Goal: Check status: Check status

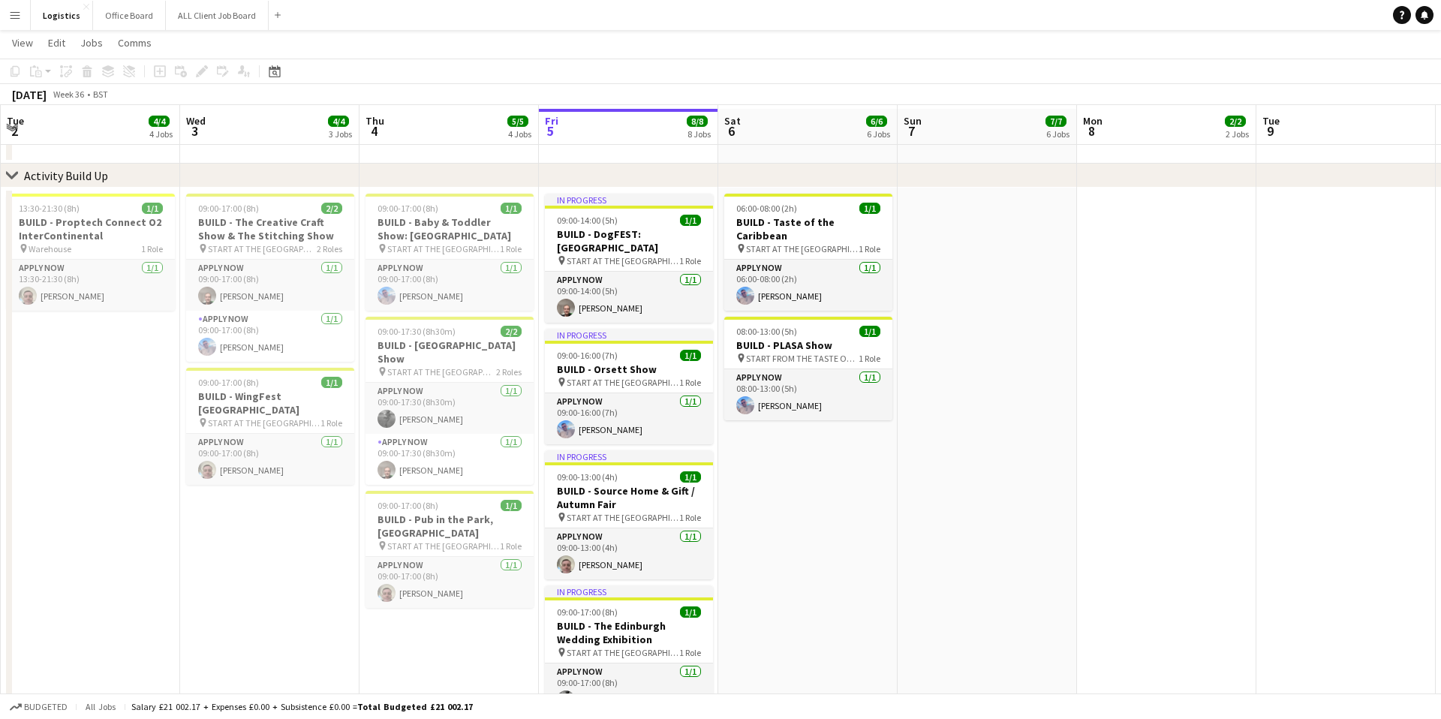
scroll to position [53, 0]
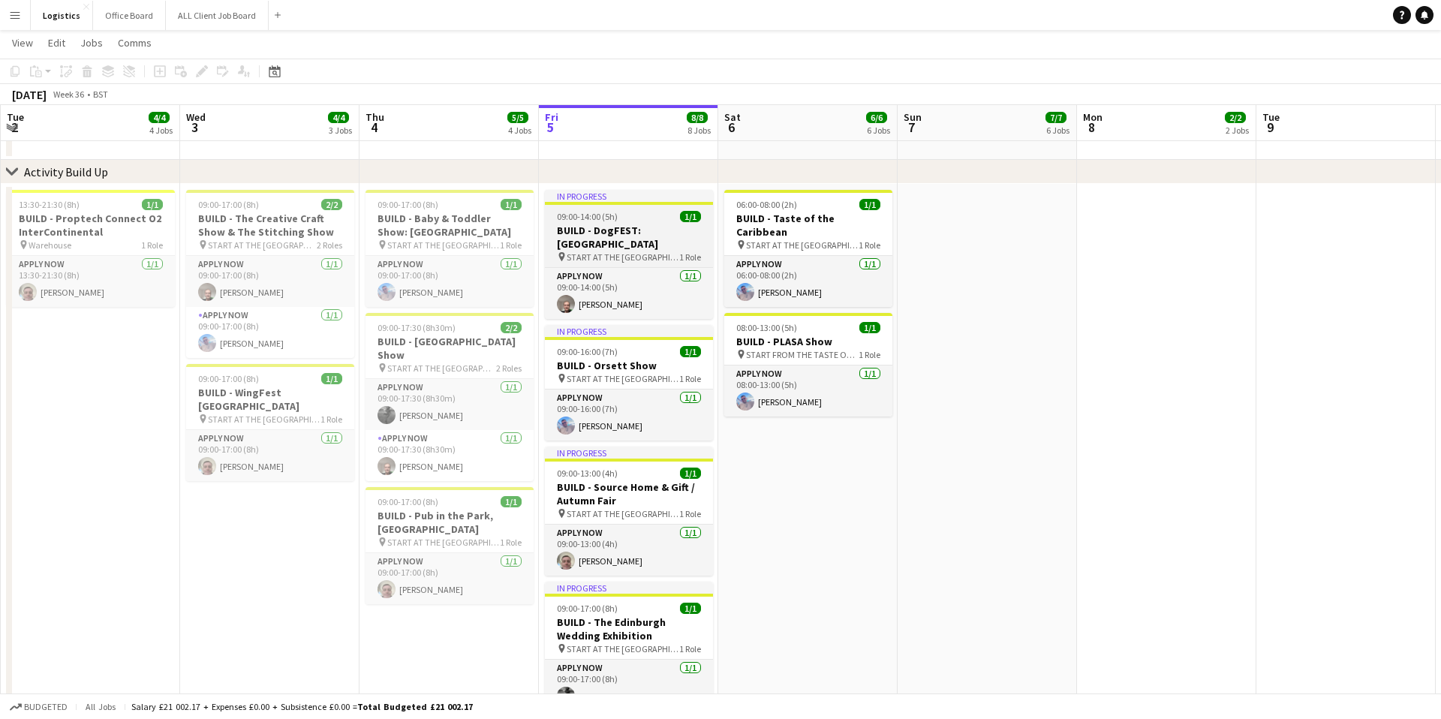
click at [624, 228] on h3 "BUILD - DogFEST: [GEOGRAPHIC_DATA]" at bounding box center [629, 237] width 168 height 27
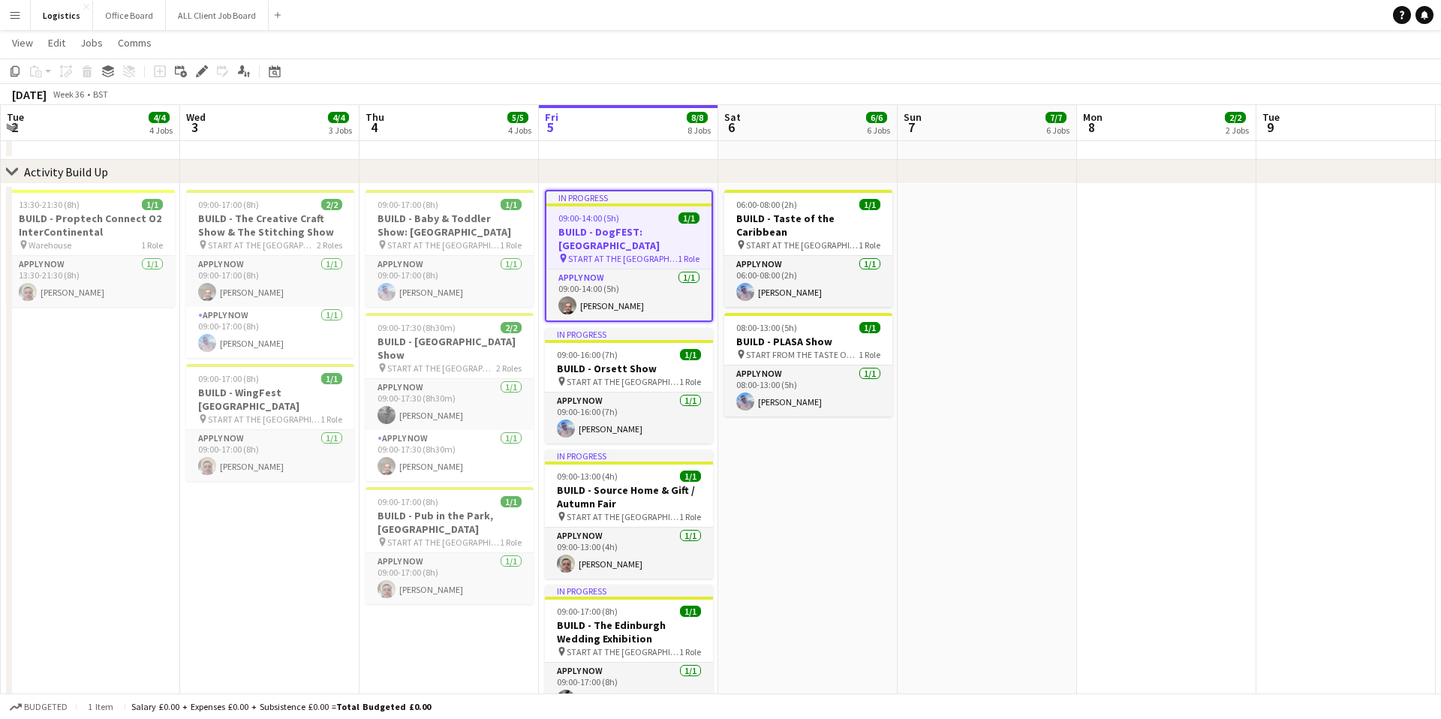
click at [624, 228] on h3 "BUILD - DogFEST: [GEOGRAPHIC_DATA]" at bounding box center [628, 238] width 165 height 27
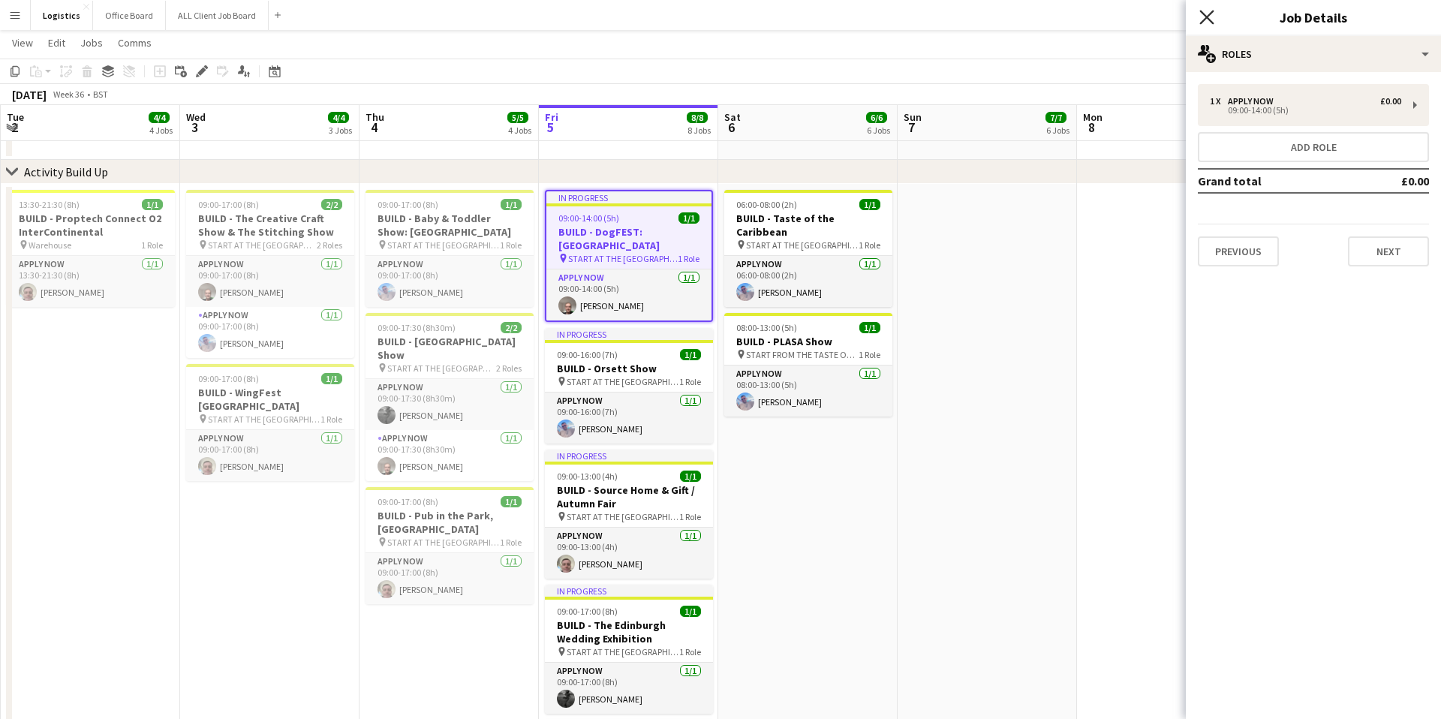
click at [1206, 17] on icon at bounding box center [1206, 17] width 14 height 14
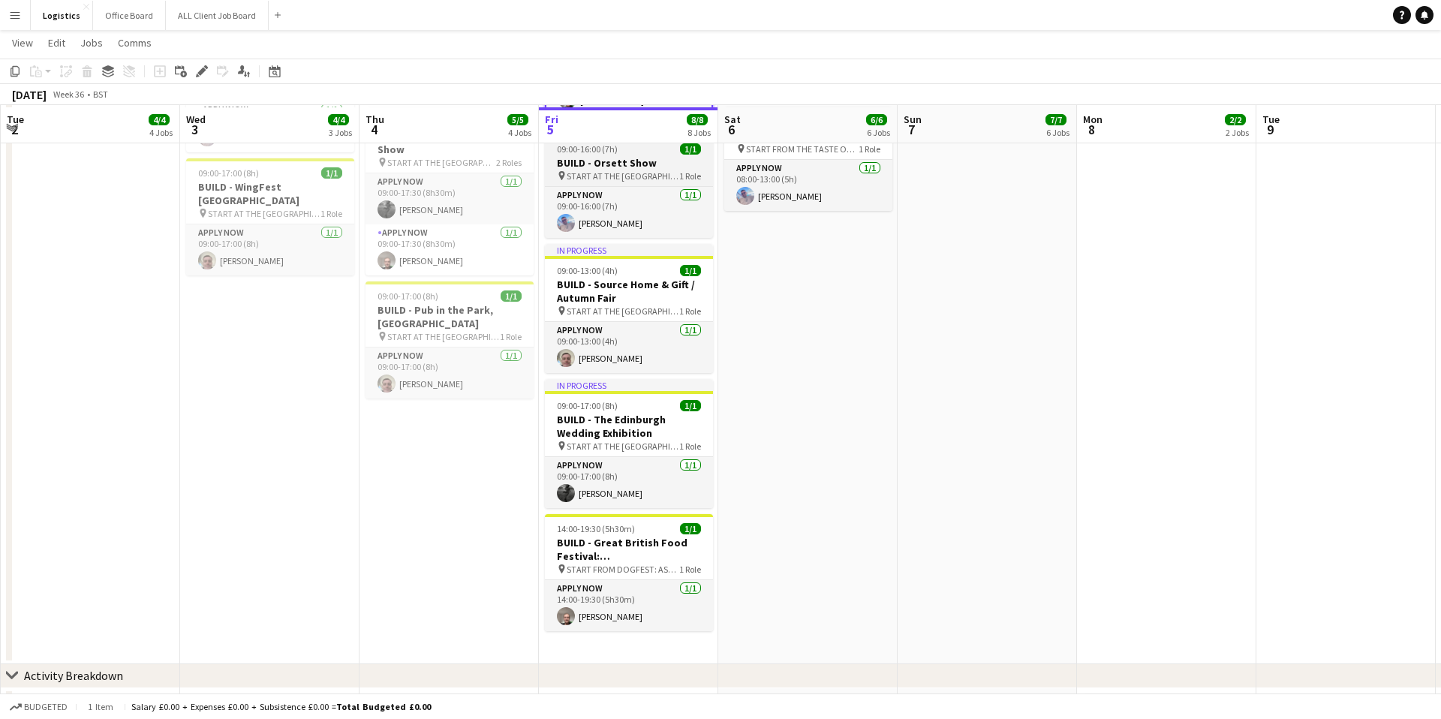
scroll to position [261, 0]
